Goal: Navigation & Orientation: Find specific page/section

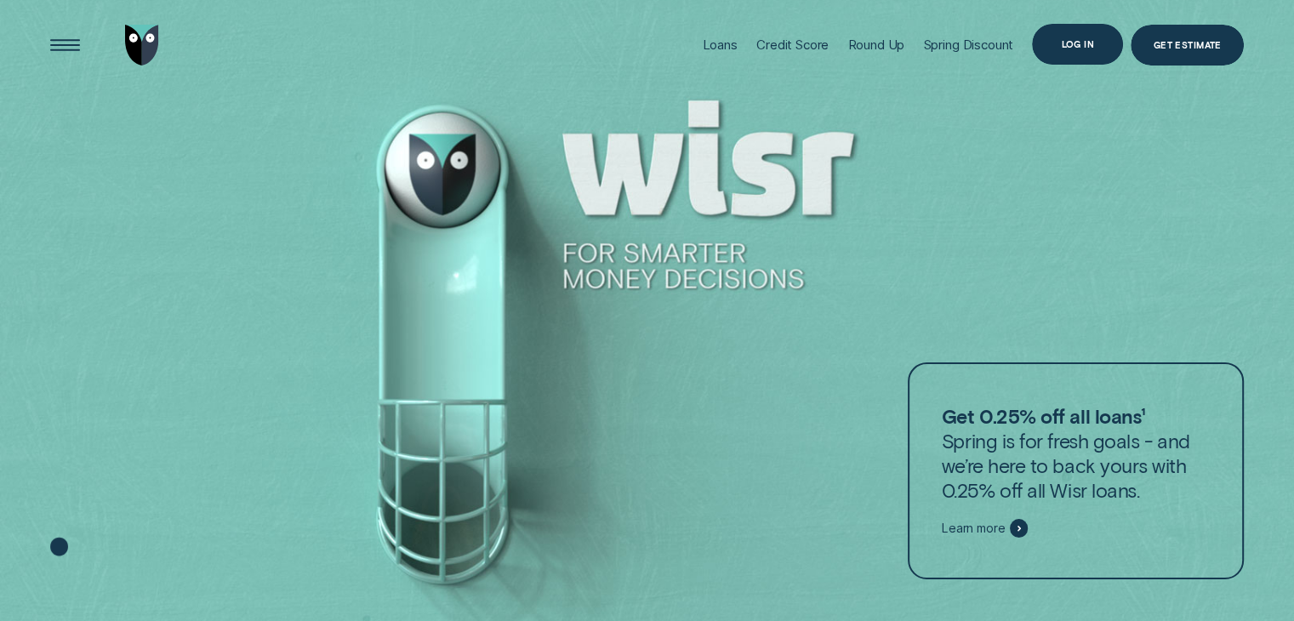
click at [1071, 40] on div "Log in" at bounding box center [1077, 44] width 33 height 8
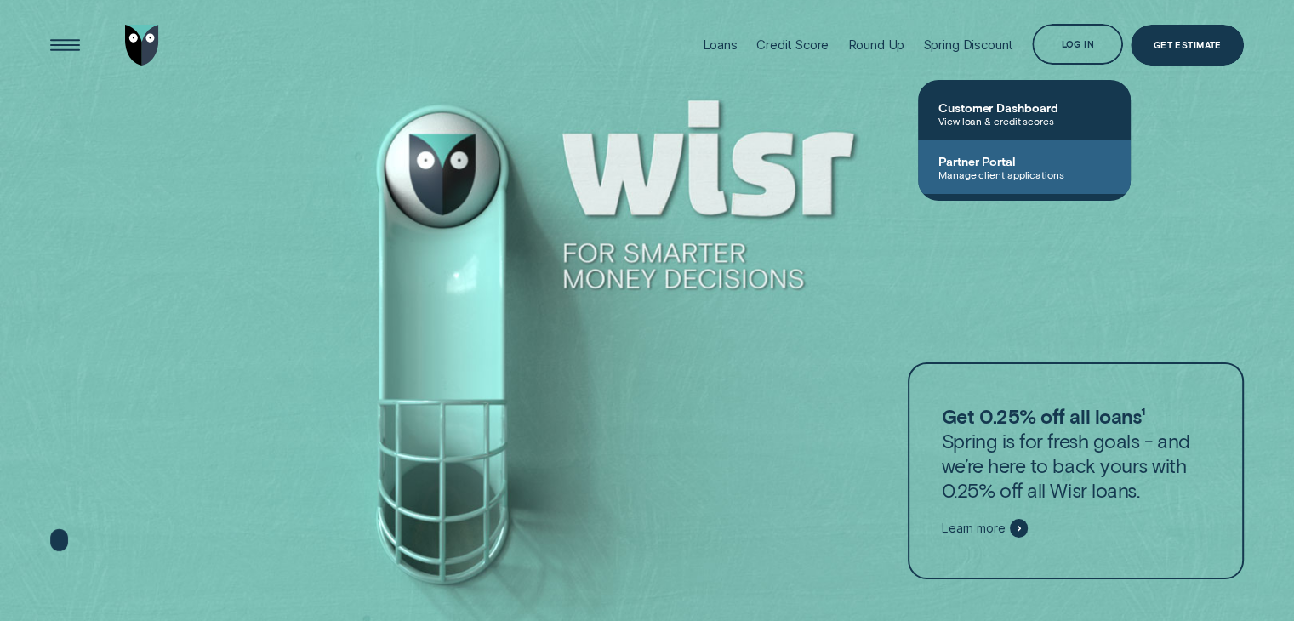
click at [1003, 164] on span "Partner Portal" at bounding box center [1025, 161] width 172 height 14
click at [994, 163] on span "Partner Portal" at bounding box center [1025, 161] width 172 height 14
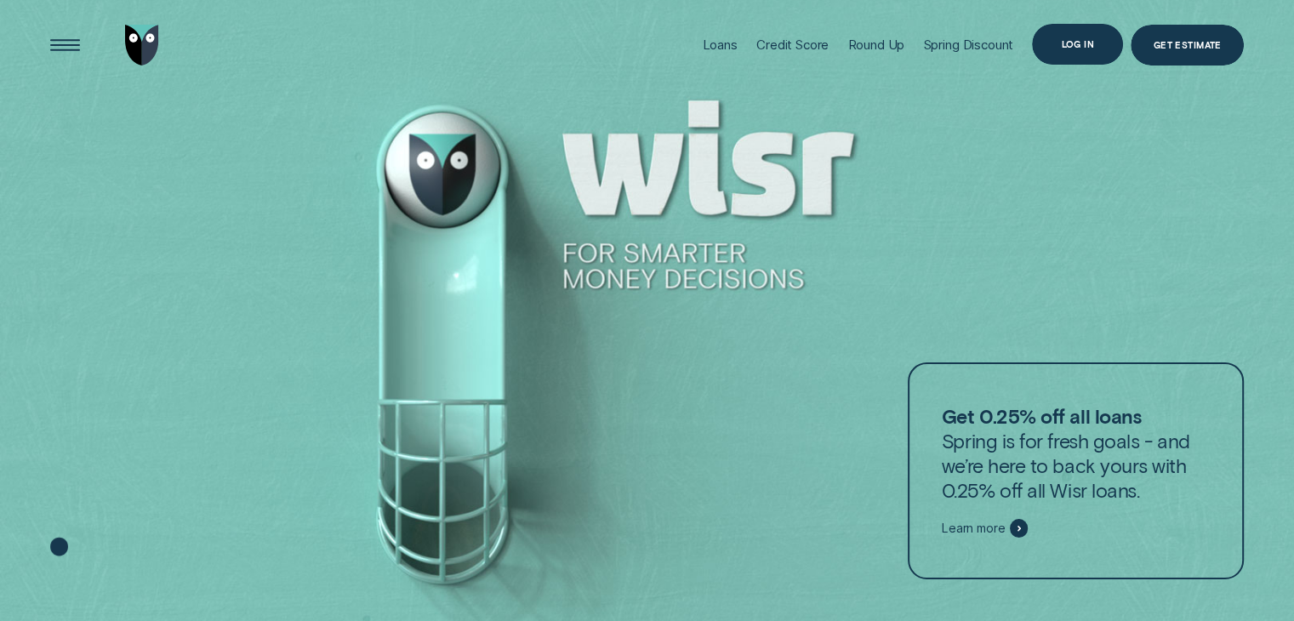
click at [1092, 40] on div "Log in" at bounding box center [1077, 44] width 33 height 8
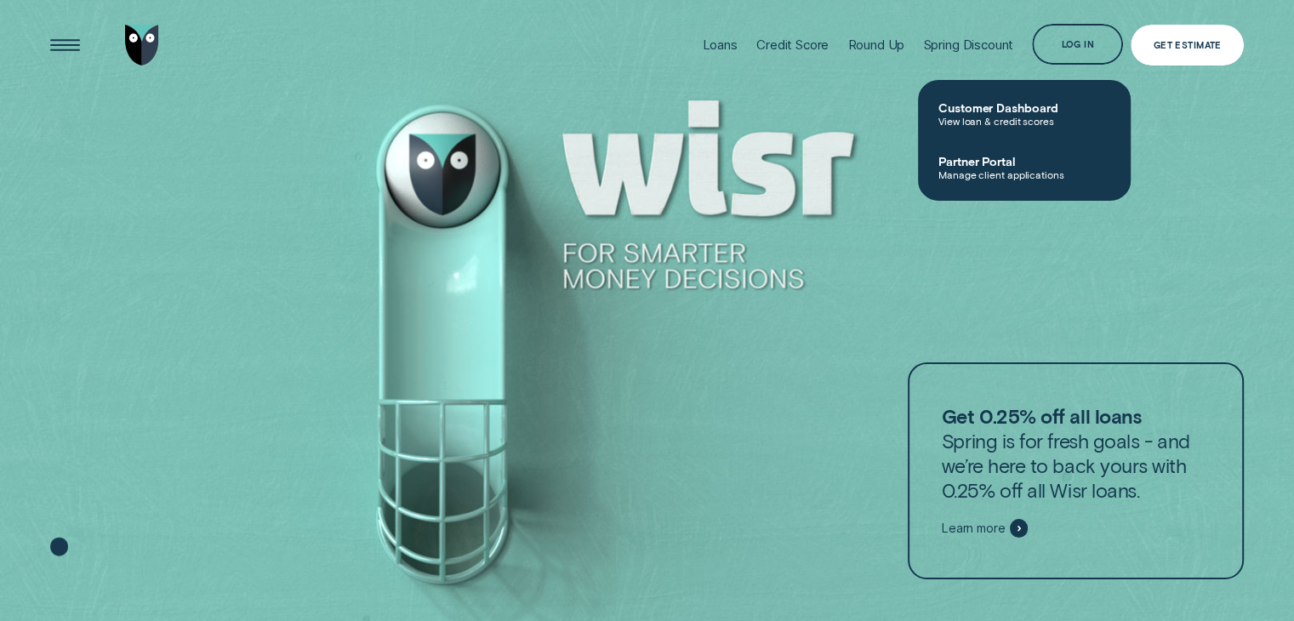
click at [1219, 42] on div "Get Estimate" at bounding box center [1188, 45] width 68 height 8
